Goal: Navigation & Orientation: Understand site structure

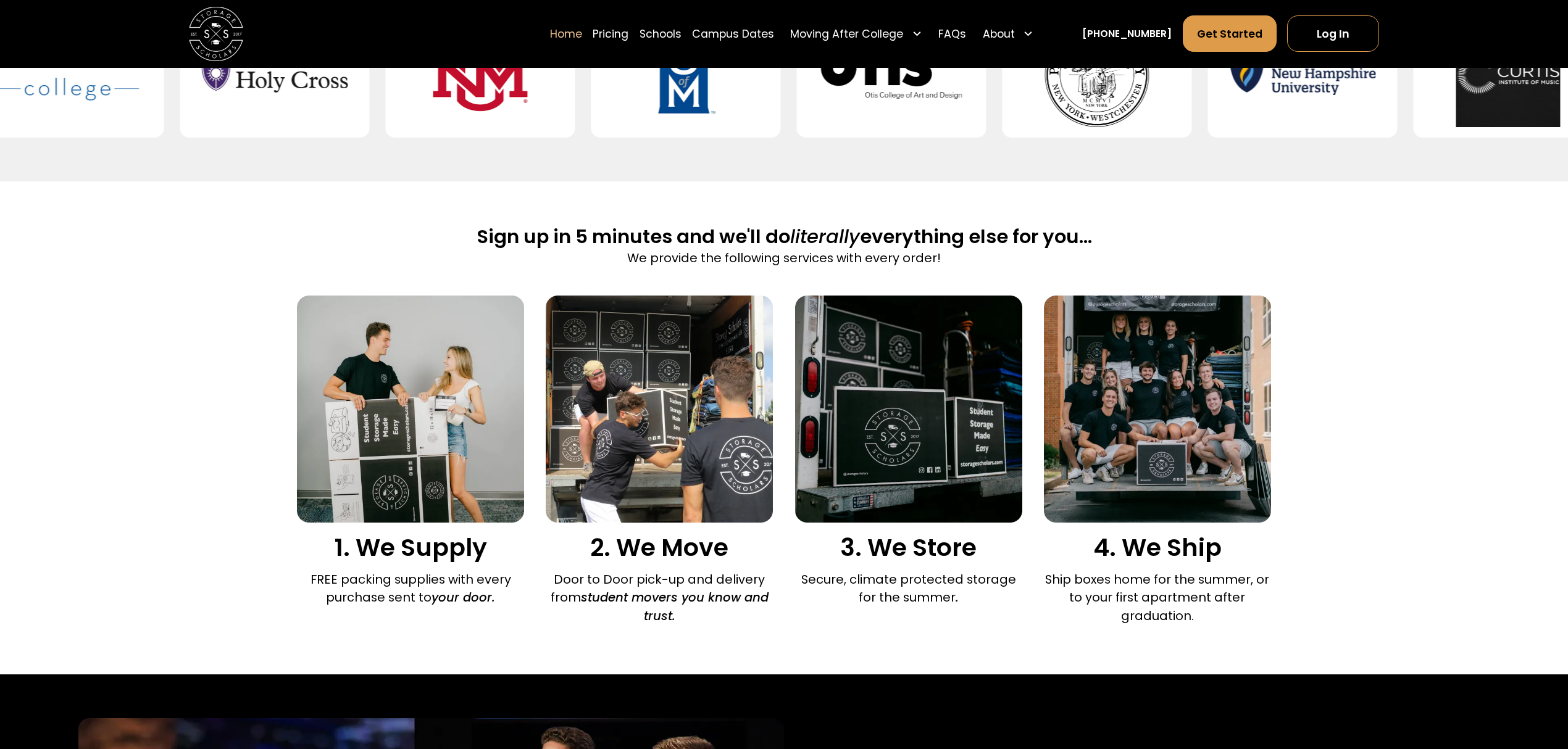
scroll to position [410, 0]
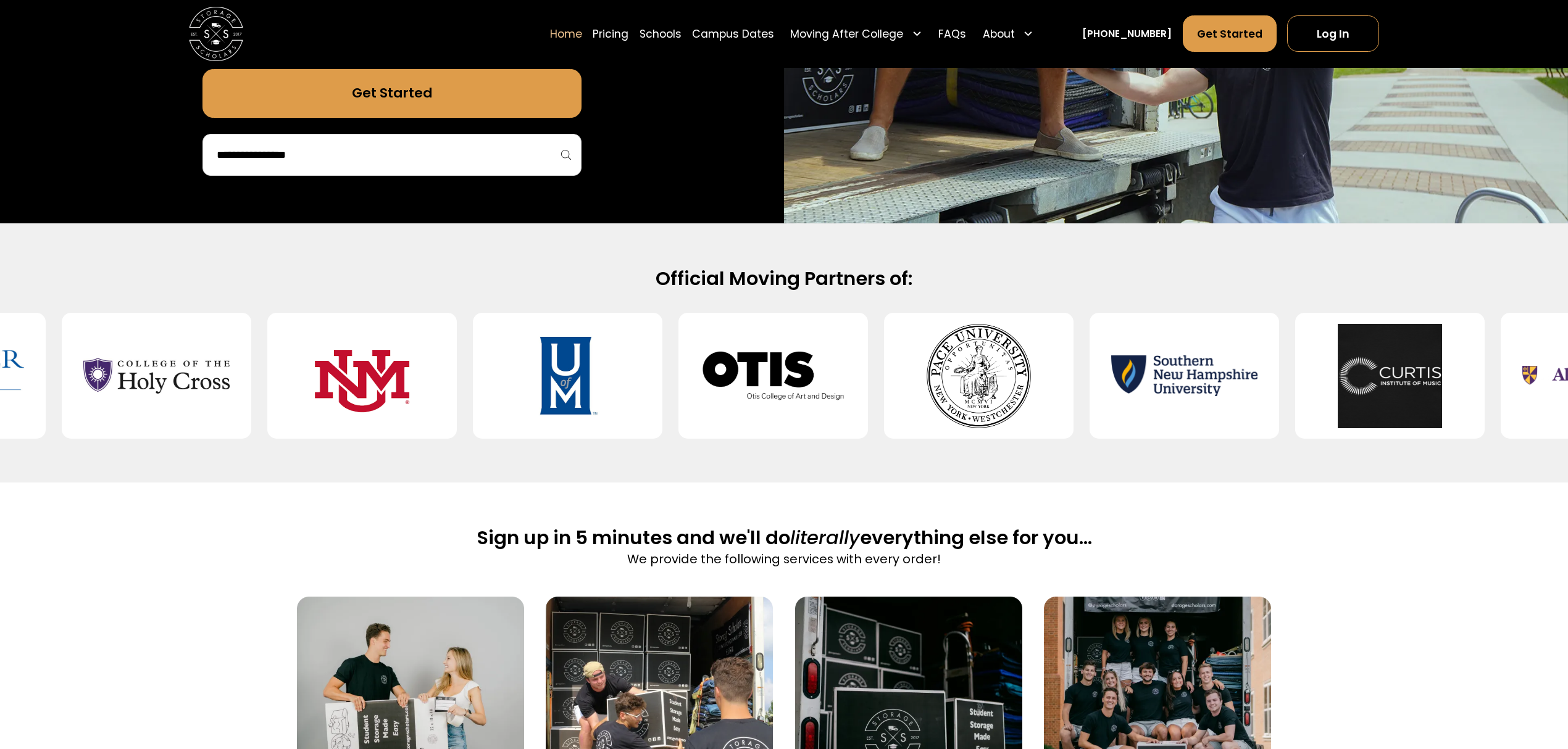
click at [1005, 371] on img at bounding box center [978, 376] width 146 height 104
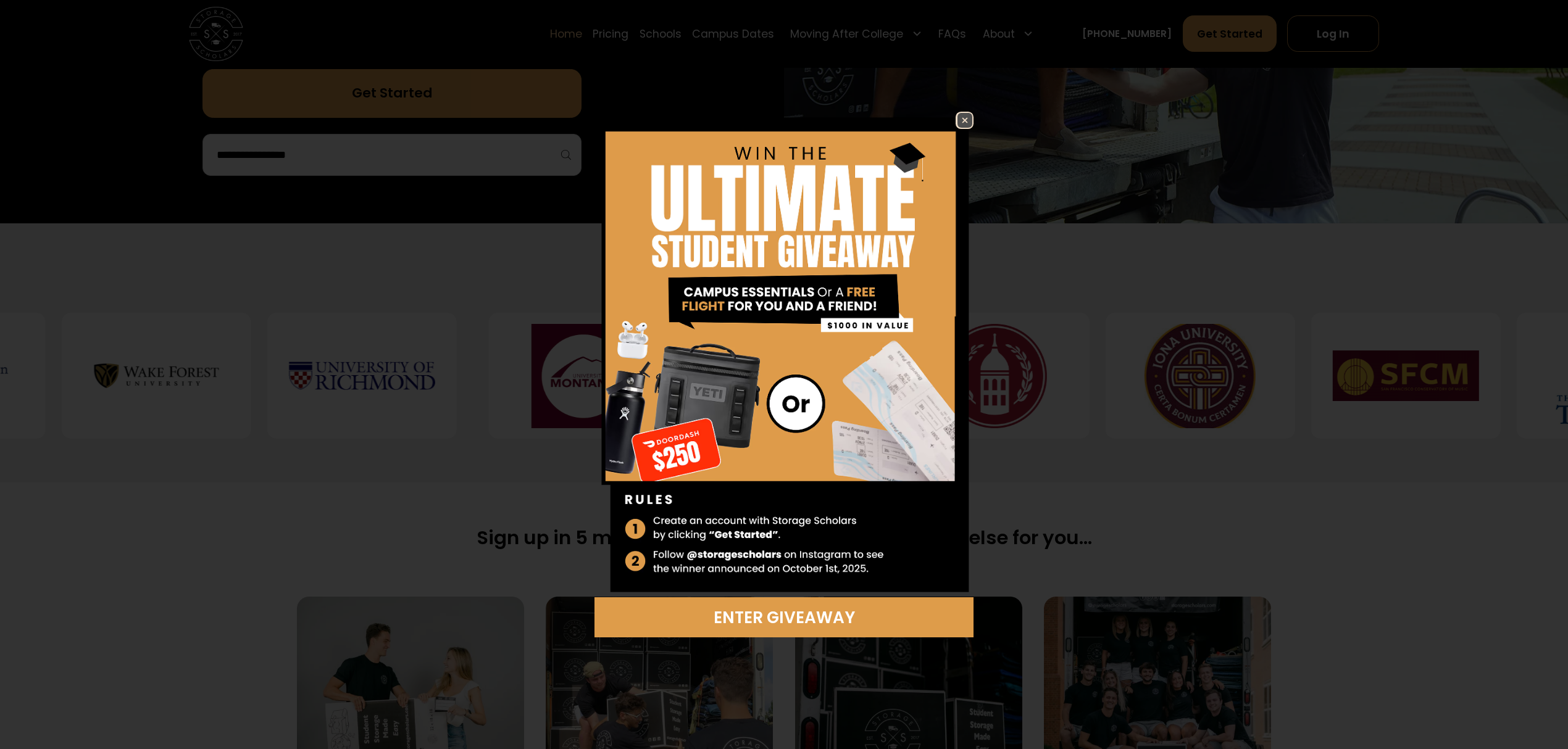
click at [961, 123] on img at bounding box center [965, 121] width 15 height 15
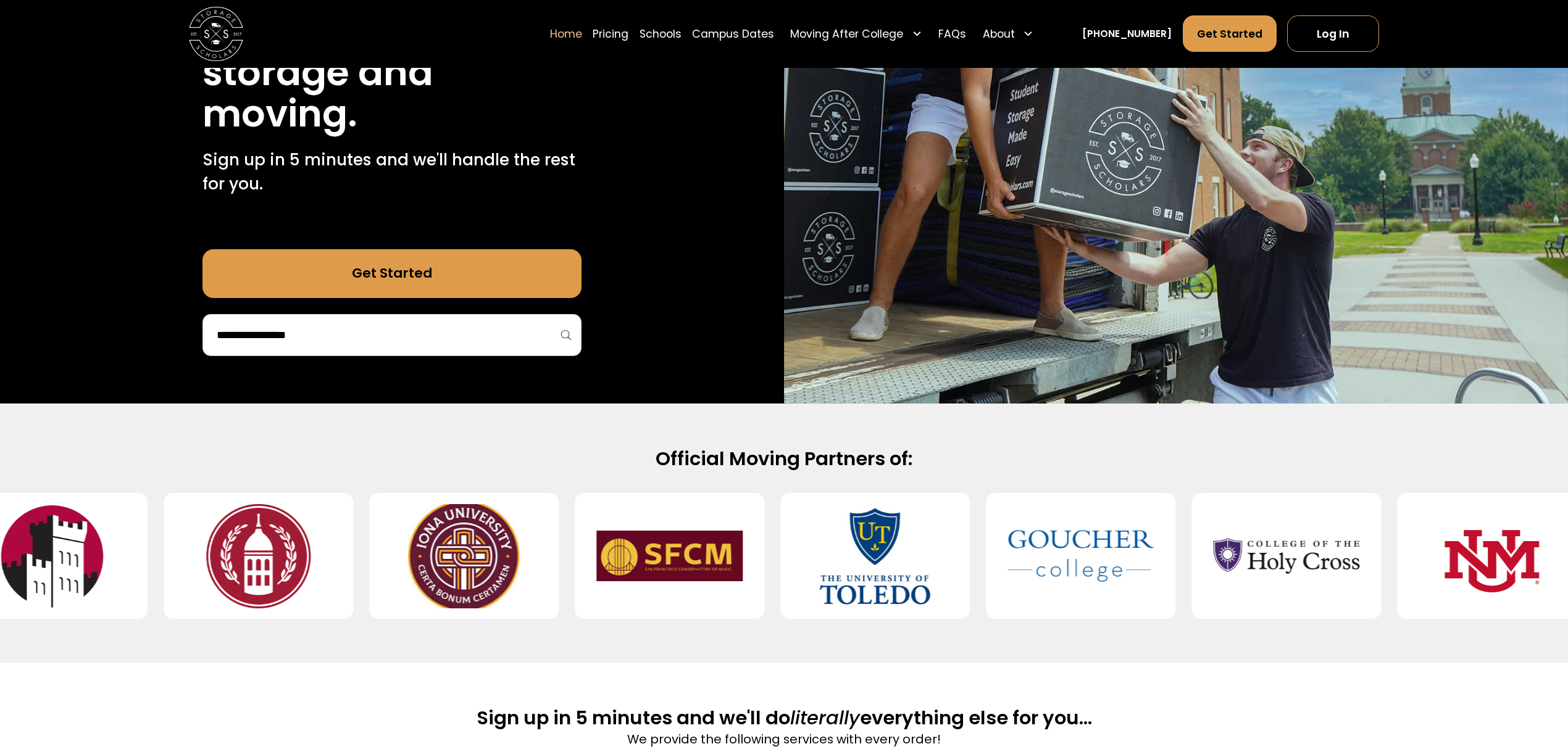
scroll to position [0, 0]
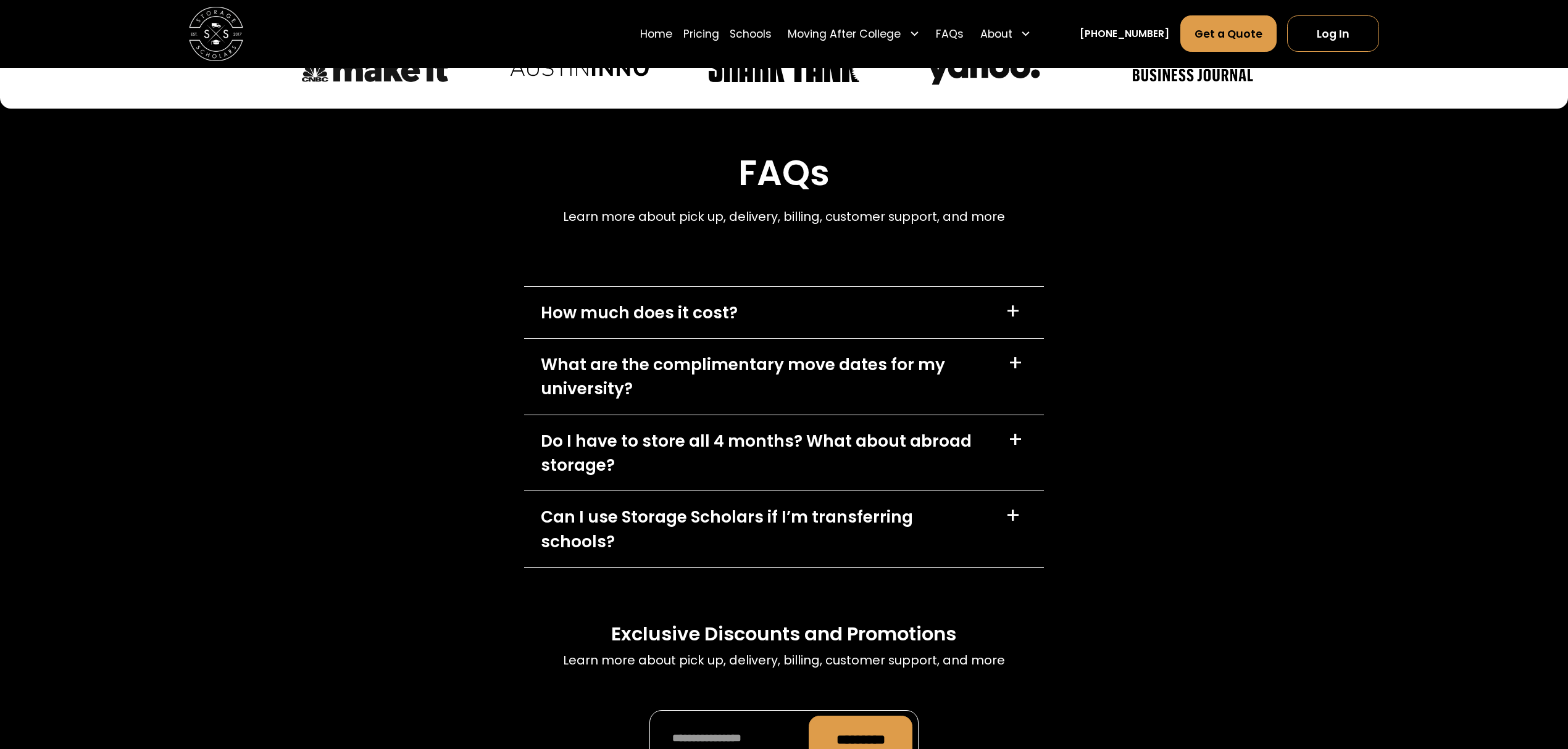
scroll to position [5922, 0]
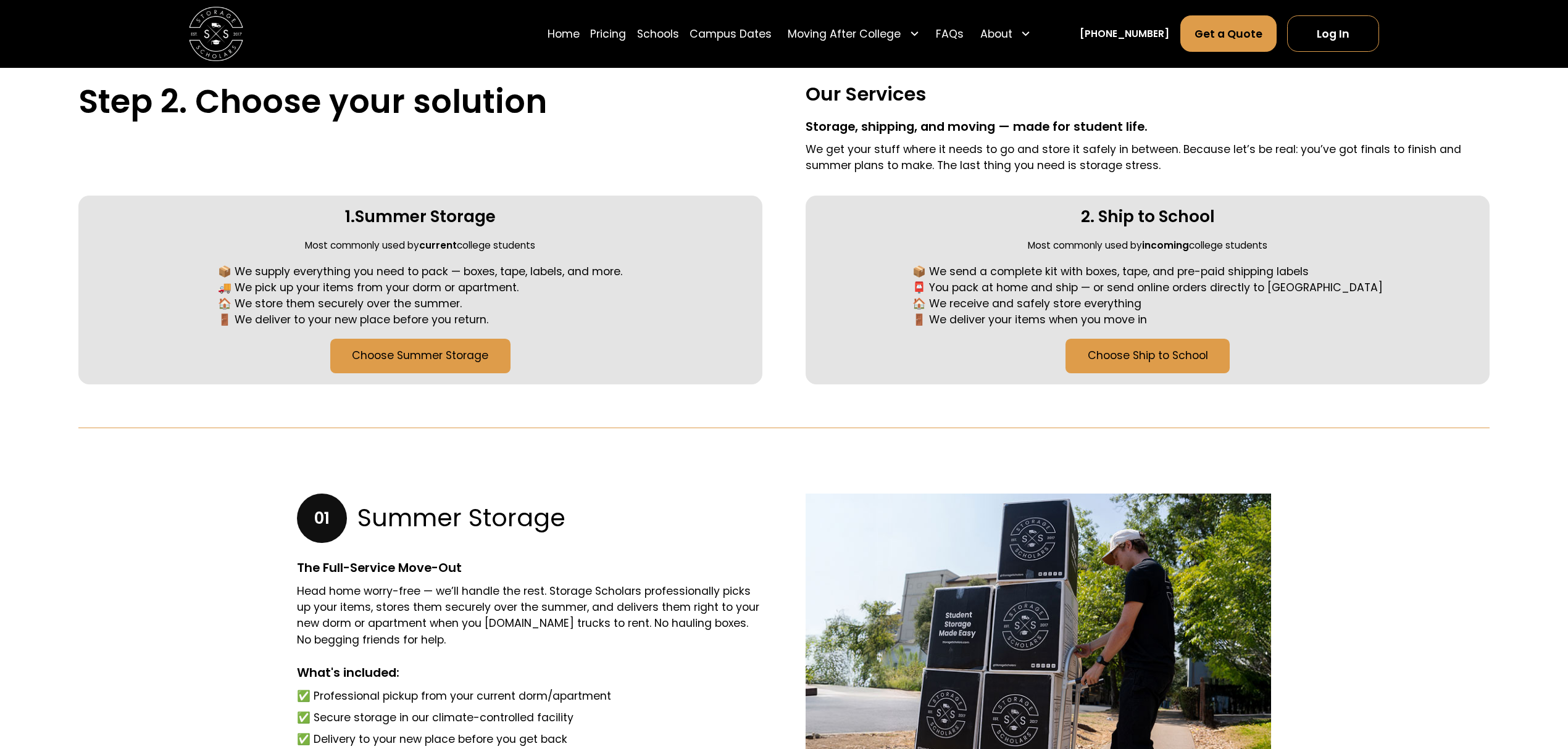
scroll to position [339, 0]
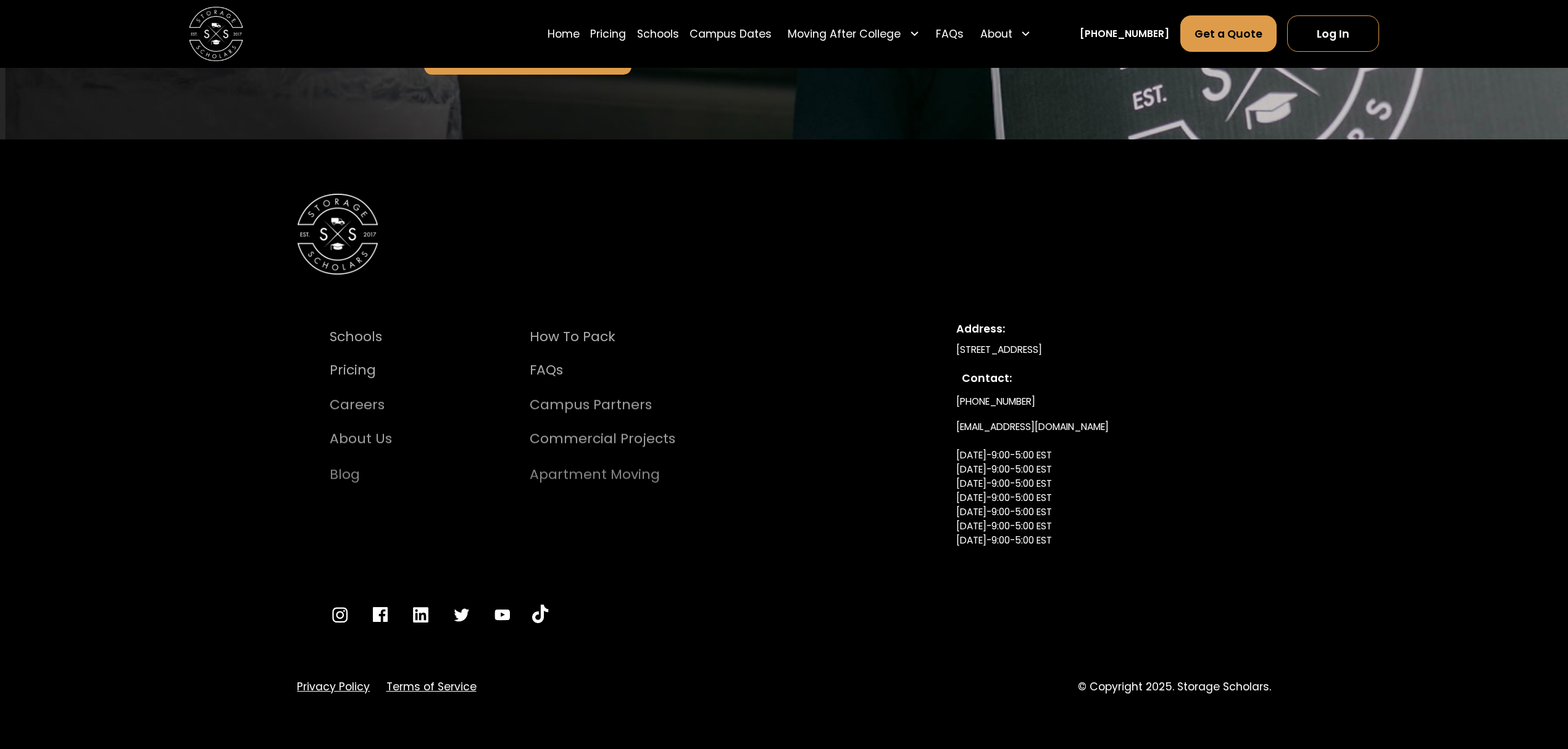
scroll to position [1256, 0]
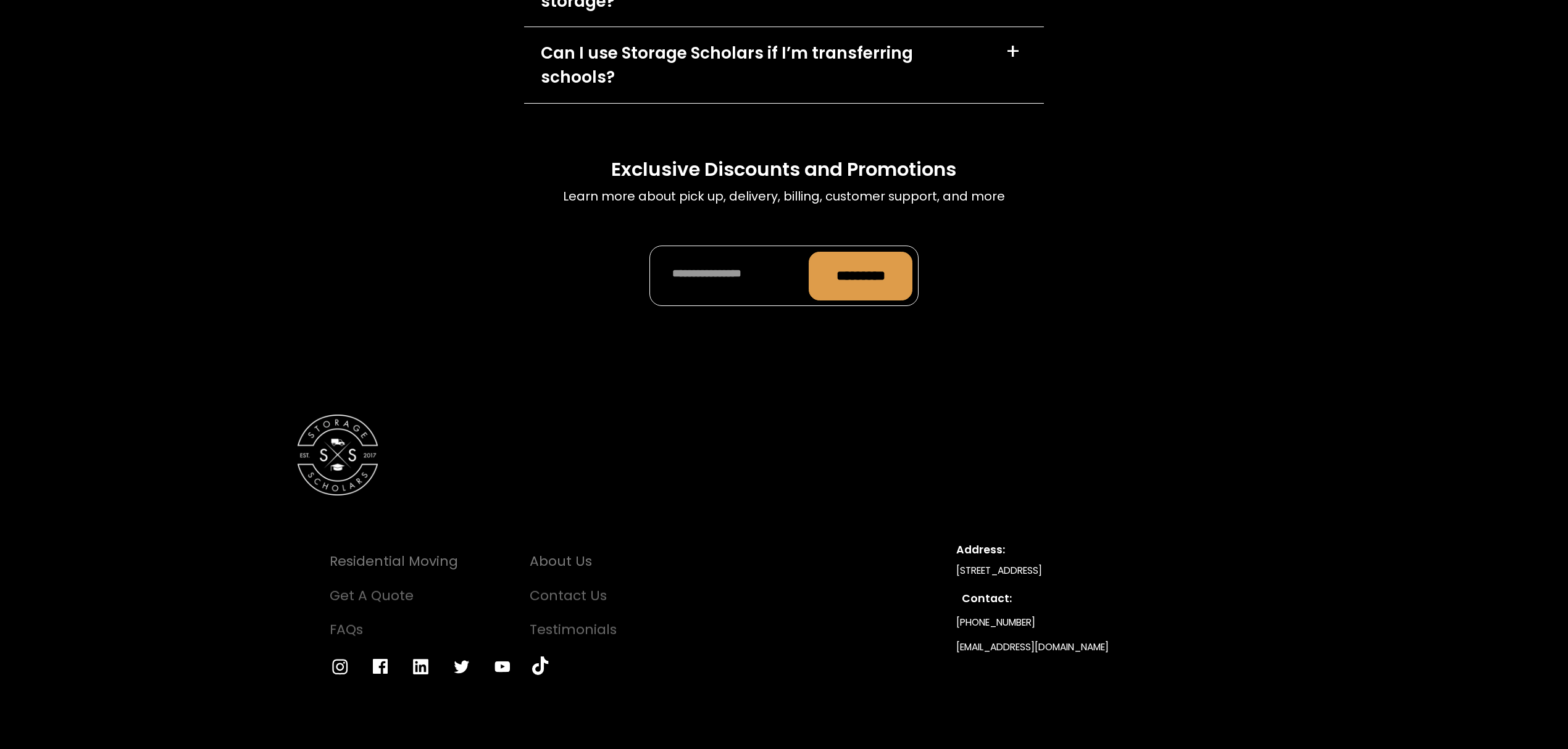
scroll to position [4277, 0]
